Goal: Use online tool/utility: Utilize a website feature to perform a specific function

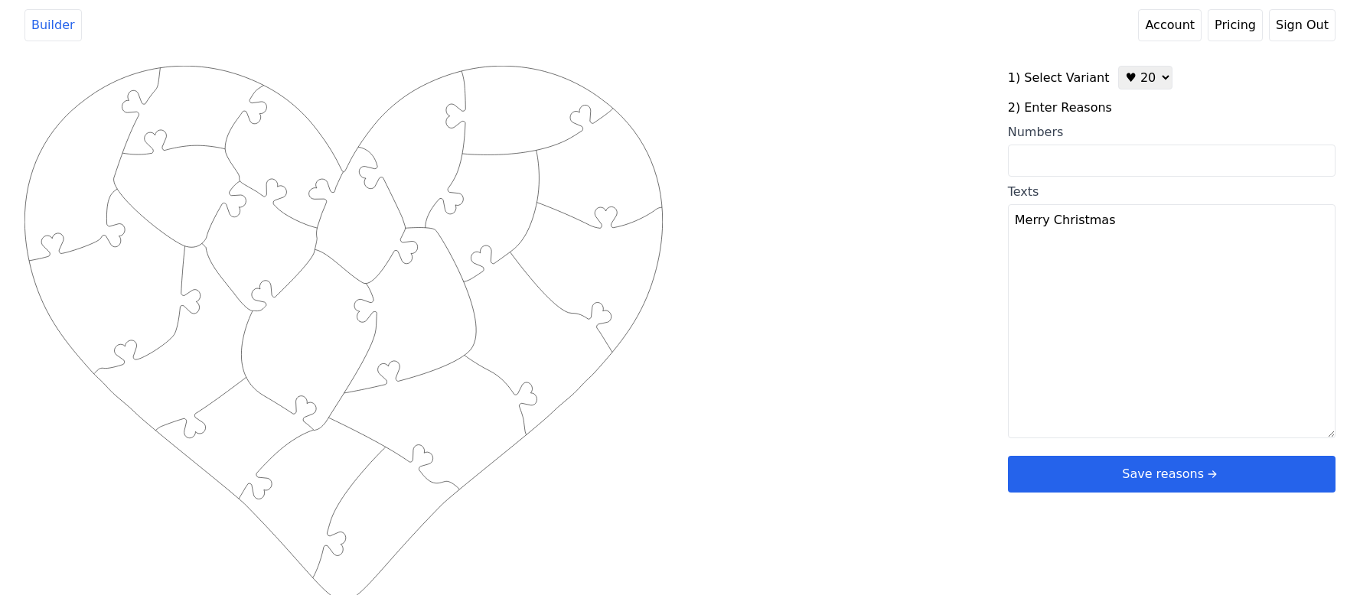
select select "2"
type textarea "["
click at [1173, 167] on input "Numbers" at bounding box center [1172, 161] width 328 height 32
type input "5 14 21 24 29 33 36 52 61 62 69 78"
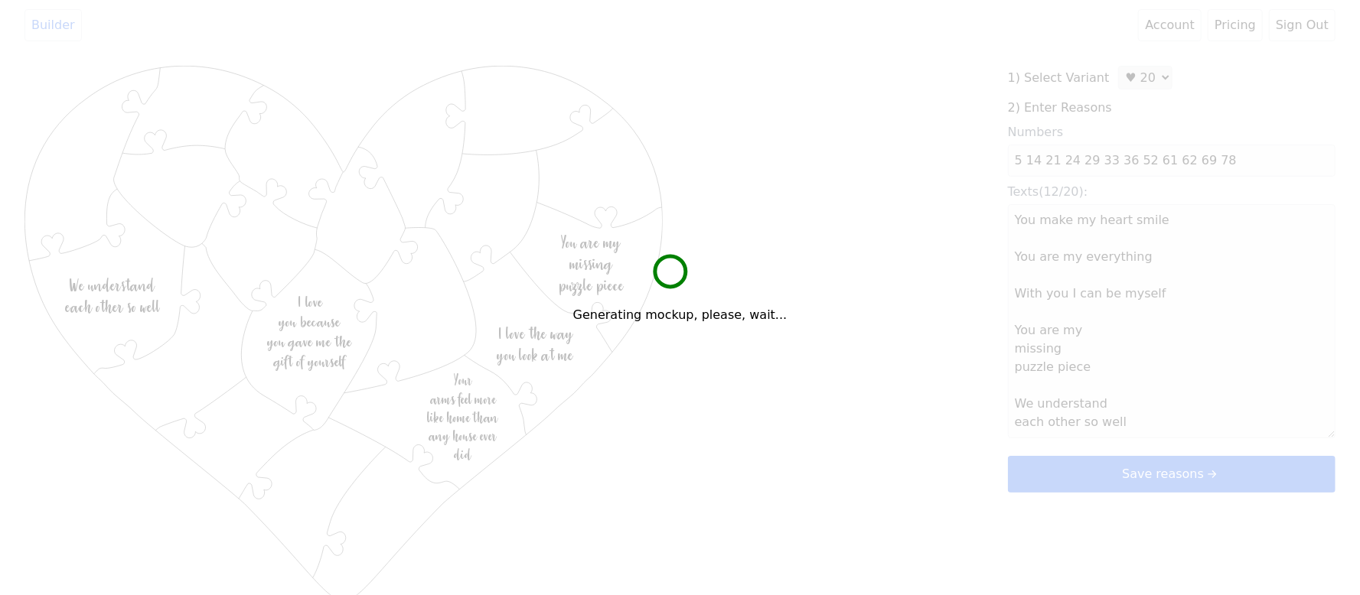
click at [1136, 77] on div "Generating mockup, please, wait..." at bounding box center [680, 297] width 1360 height 595
type textarea "You make my heart smile You are my everything With you I can be myself You are …"
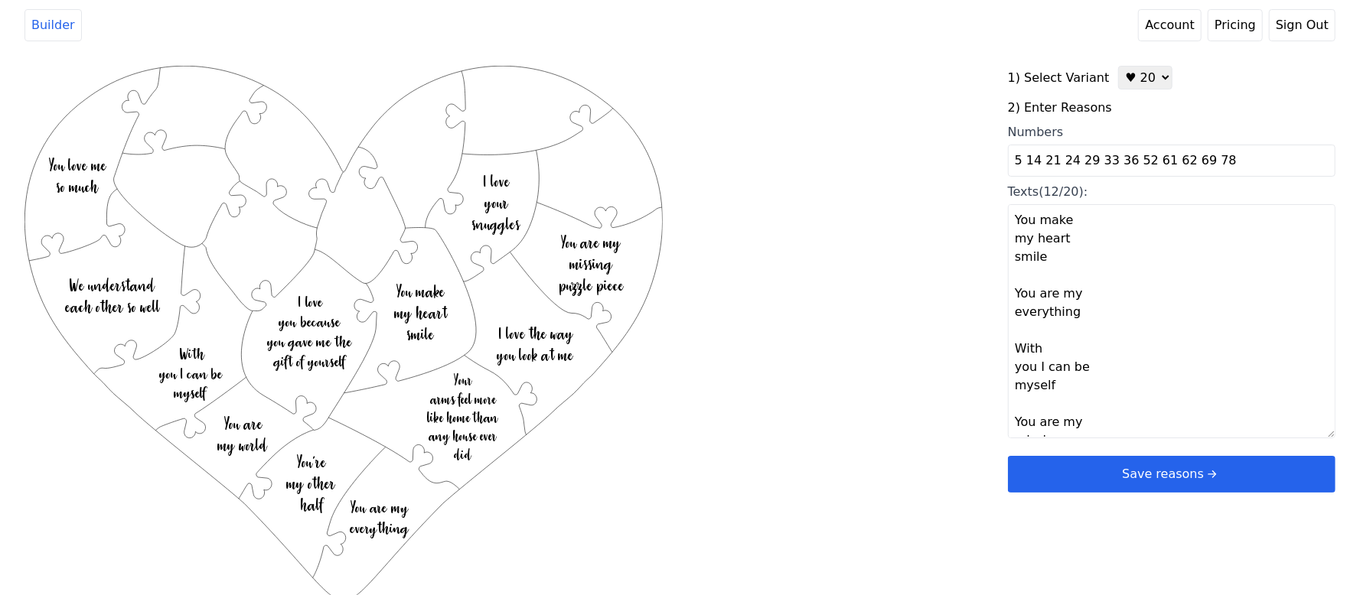
click at [1154, 77] on select "♥ 12 ♥ 20 ♥ 32 ■ 12 ■ 20 ■ 32 ■ 60" at bounding box center [1145, 78] width 54 height 24
select select "1"
click at [1118, 66] on select "♥ 12 ♥ 20 ♥ 32 ■ 12 ■ 20 ■ 32 ■ 60" at bounding box center [1145, 78] width 54 height 24
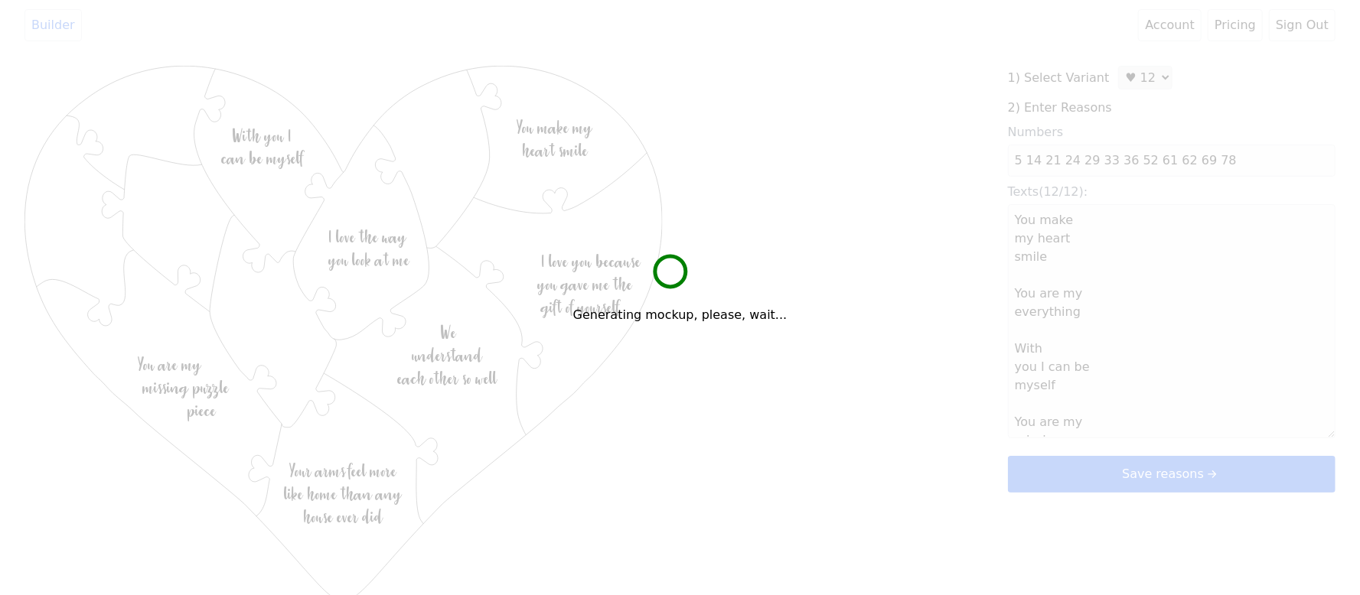
click at [934, 194] on div "Generating mockup, please, wait..." at bounding box center [680, 297] width 1360 height 595
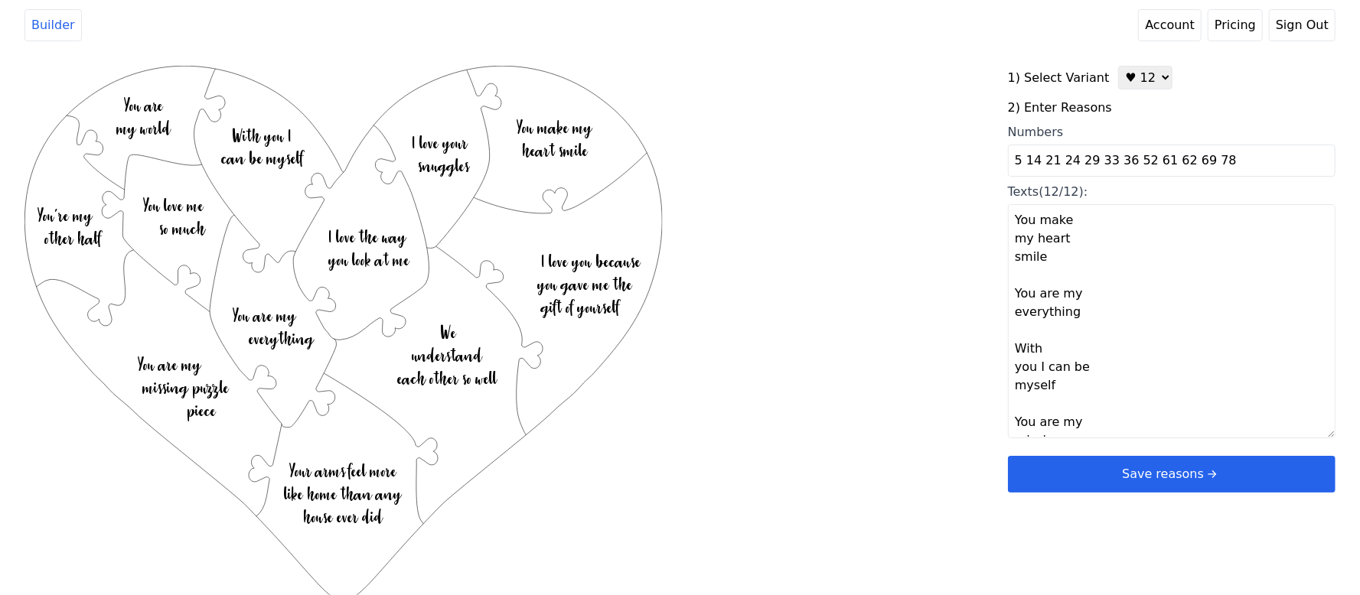
click at [1062, 471] on button "Save reasons" at bounding box center [1172, 474] width 328 height 37
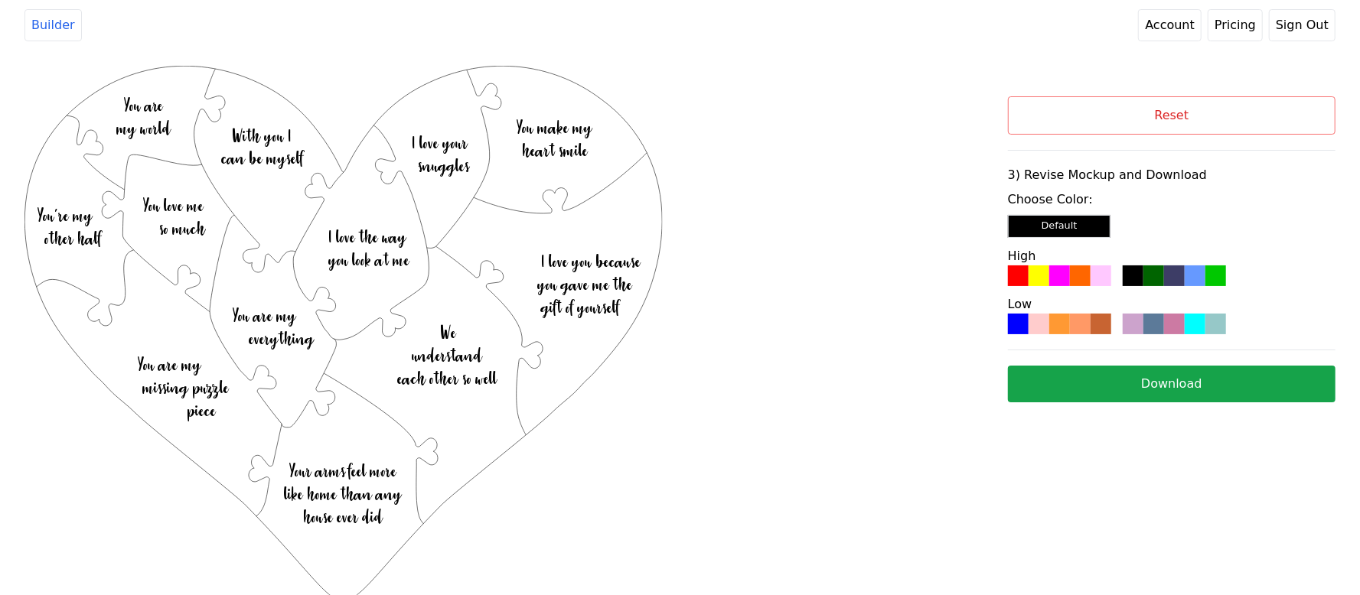
click at [1052, 280] on div at bounding box center [1059, 276] width 21 height 21
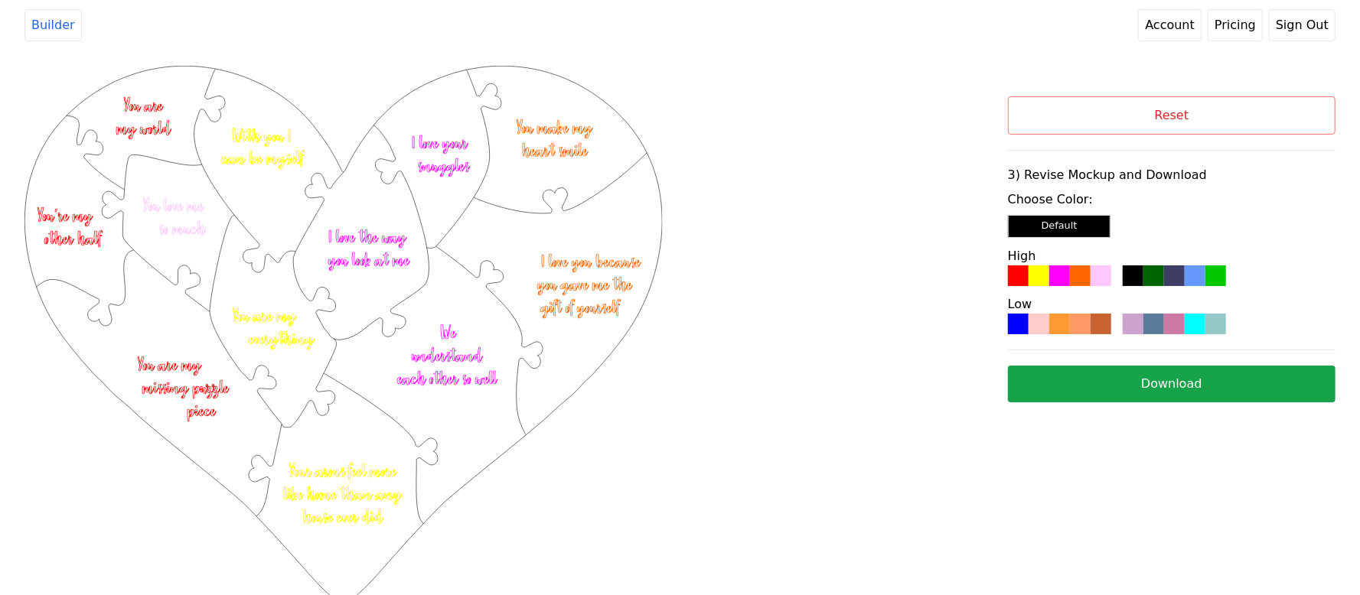
click at [1091, 380] on button "Download" at bounding box center [1172, 384] width 328 height 37
